Goal: Information Seeking & Learning: Understand process/instructions

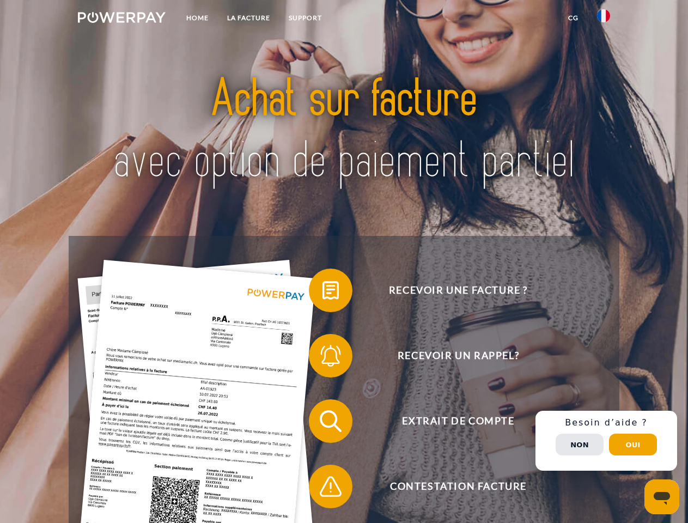
click at [122, 19] on img at bounding box center [122, 17] width 88 height 11
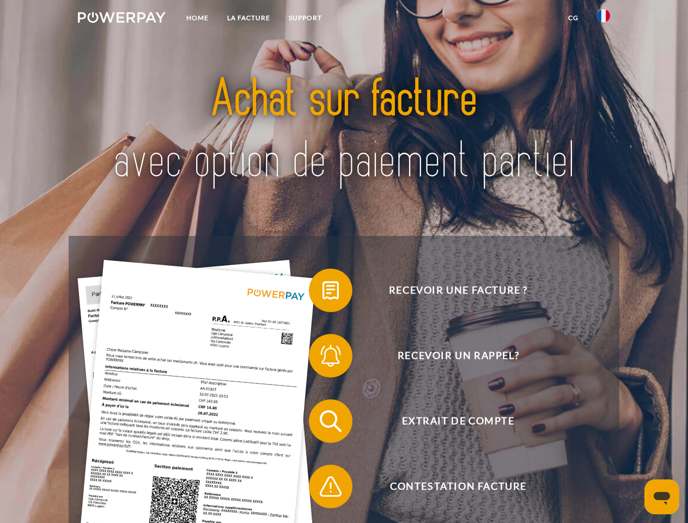
click at [604, 19] on img at bounding box center [603, 15] width 13 height 13
click at [573, 18] on link "CG" at bounding box center [573, 18] width 29 height 20
click at [323, 293] on span at bounding box center [314, 290] width 54 height 54
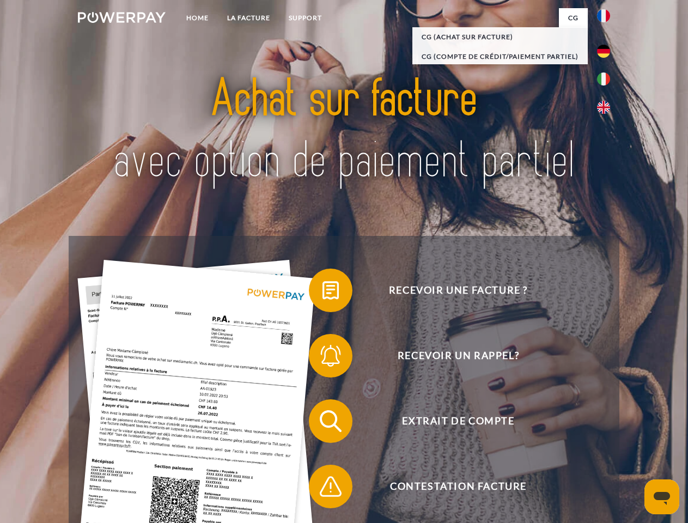
click at [323, 358] on span at bounding box center [314, 356] width 54 height 54
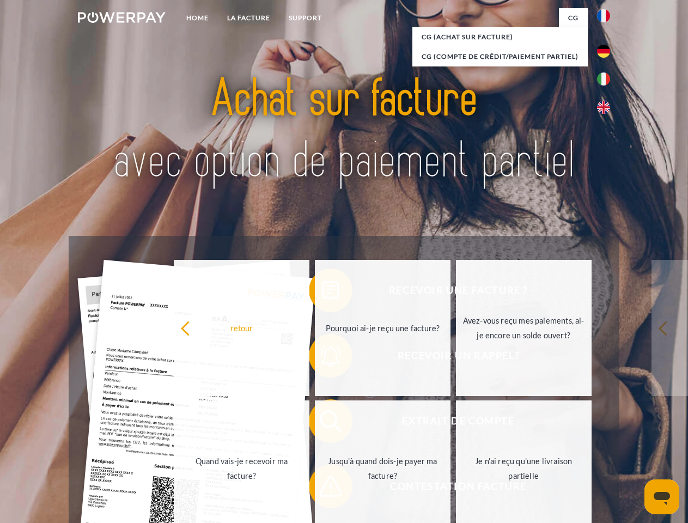
click at [323, 423] on link "Jusqu'à quand dois-je payer ma facture?" at bounding box center [383, 469] width 136 height 136
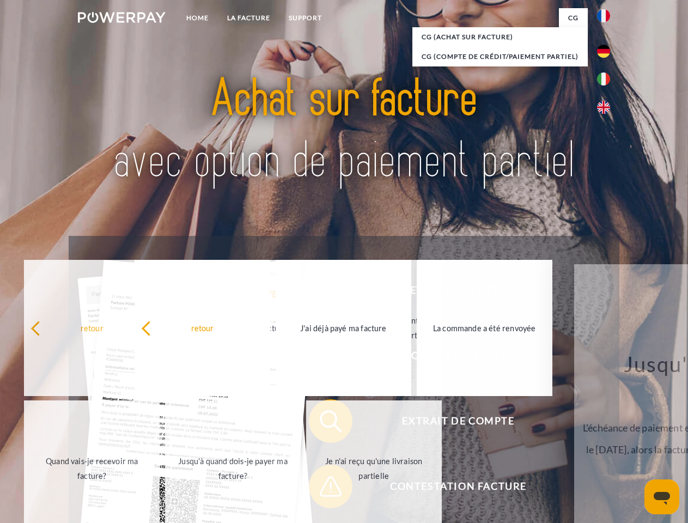
click at [323, 489] on link "Je n'ai reçu qu'une livraison partielle" at bounding box center [374, 469] width 136 height 136
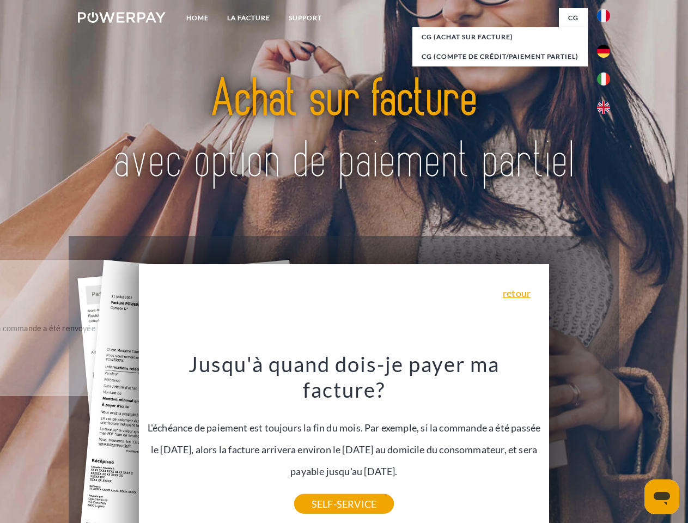
click at [607, 441] on div "Recevoir une facture ? Recevoir un rappel? Extrait de compte retour" at bounding box center [344, 454] width 550 height 436
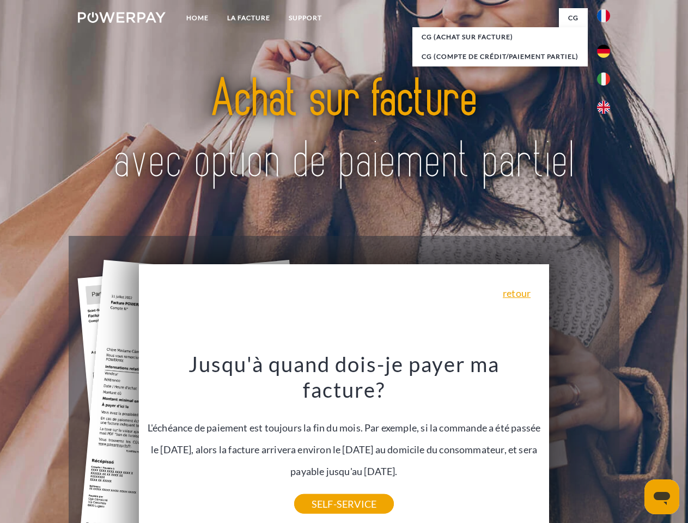
click at [580, 443] on span "Extrait de compte" at bounding box center [458, 421] width 267 height 44
click at [633, 445] on header "Home LA FACTURE Support" at bounding box center [344, 376] width 688 height 753
